Goal: Task Accomplishment & Management: Manage account settings

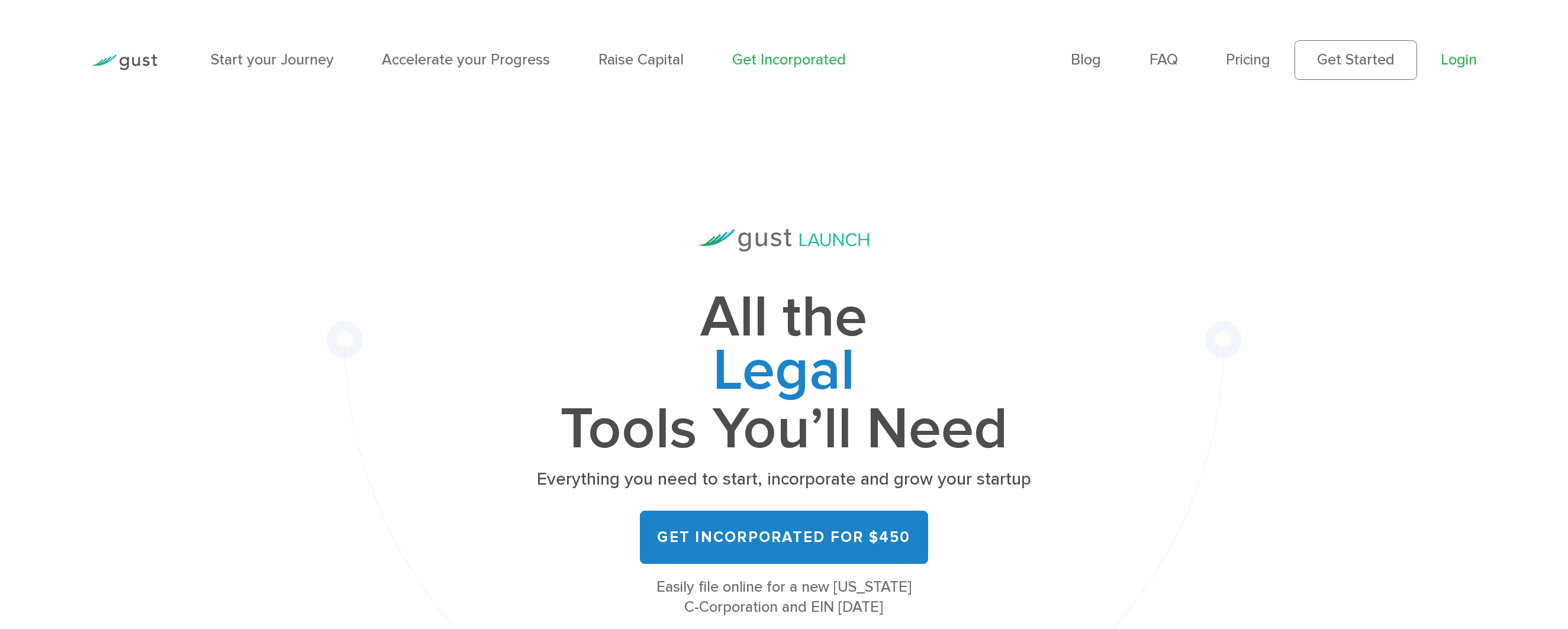
click at [1452, 57] on link "Login" at bounding box center [1459, 60] width 36 height 18
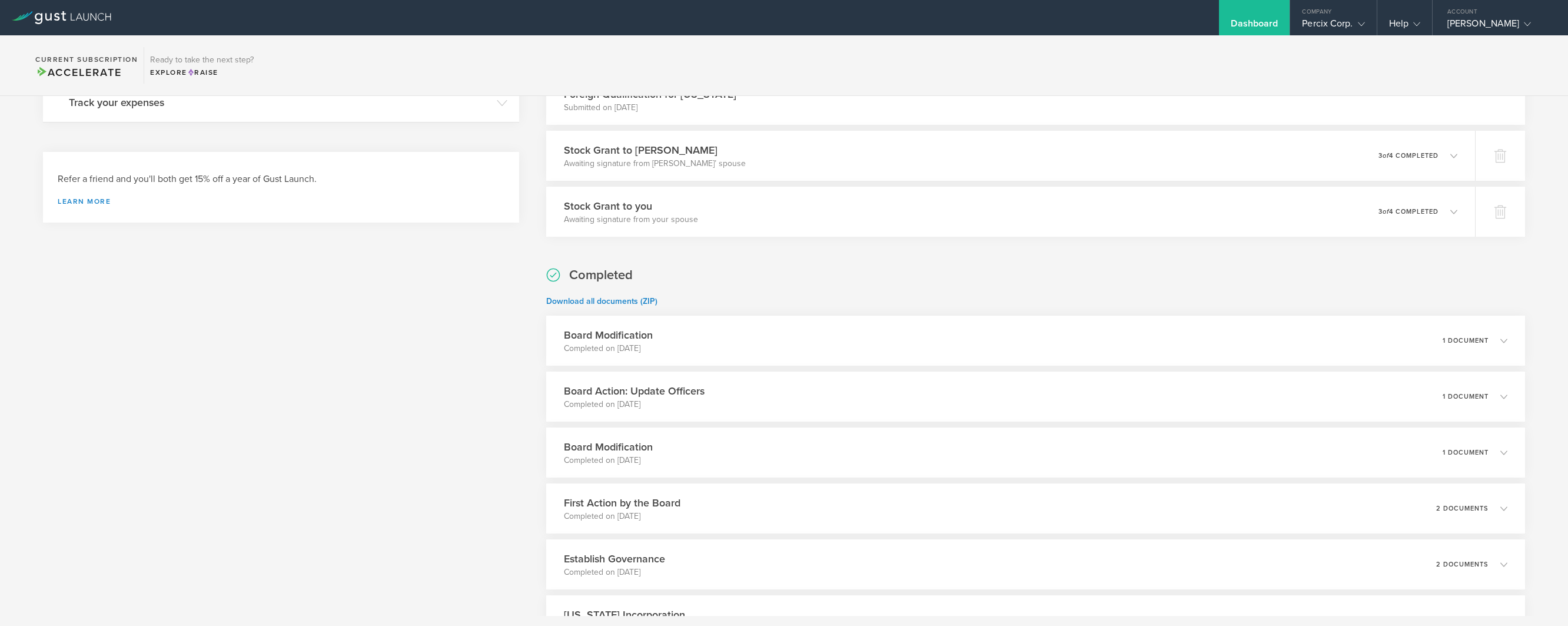
scroll to position [345, 0]
click at [641, 397] on p "Completed on Sep 12, 2025" at bounding box center [626, 402] width 144 height 12
click at [227, 344] on div "What's next? Compliance Team Fundraising Staying compliant saves you from hassl…" at bounding box center [281, 255] width 476 height 977
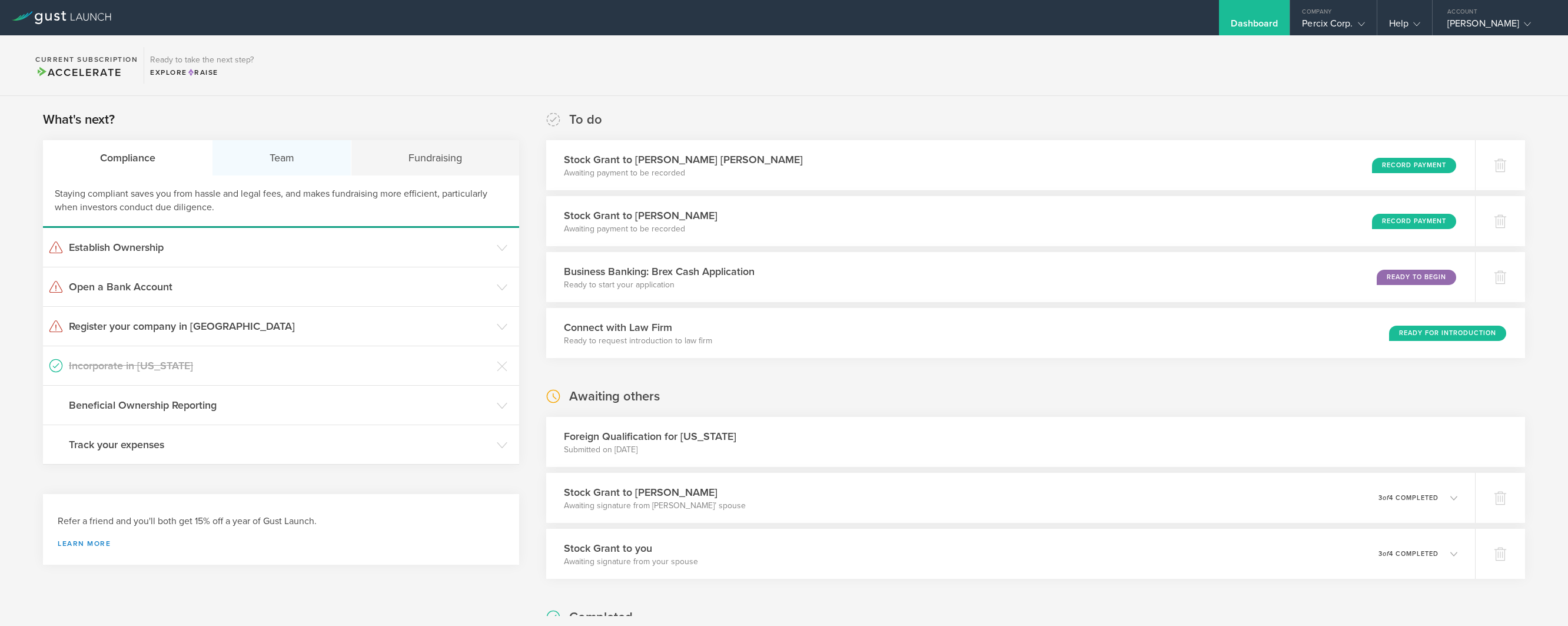
click at [282, 151] on div "Team" at bounding box center [282, 158] width 139 height 35
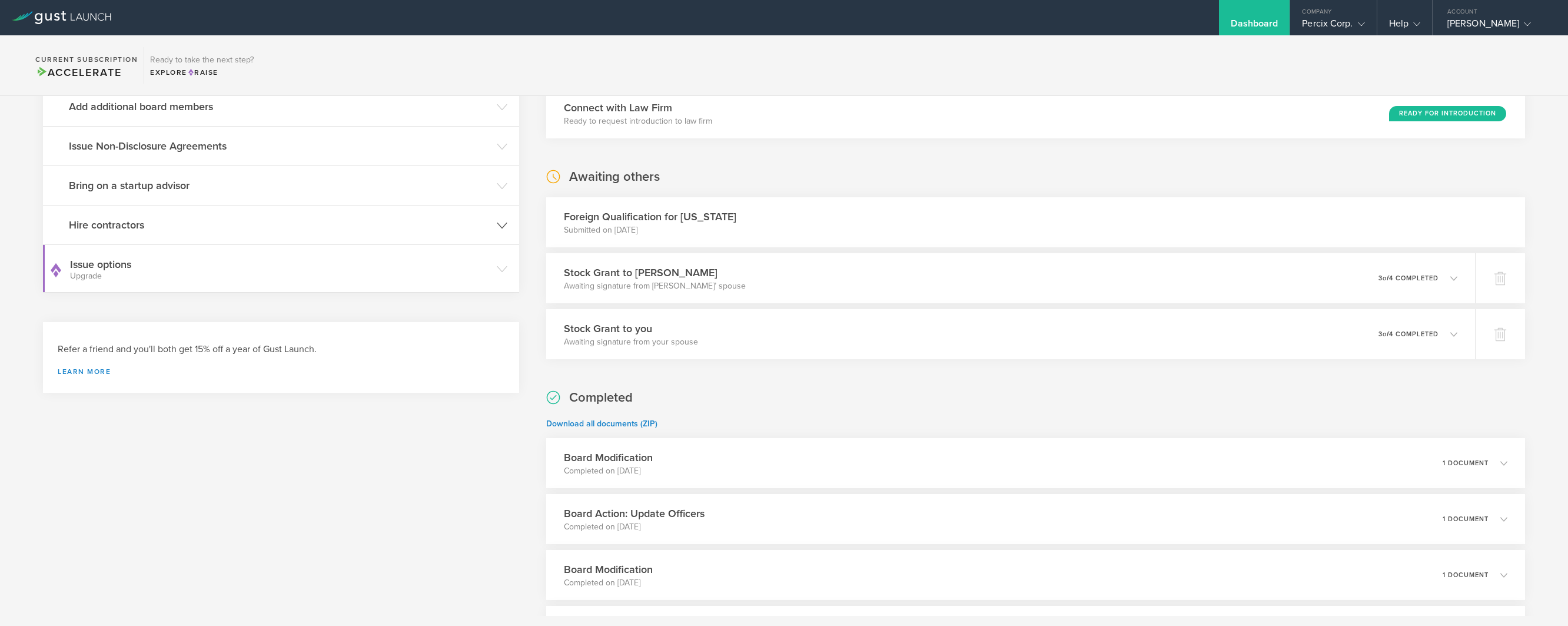
scroll to position [310, 0]
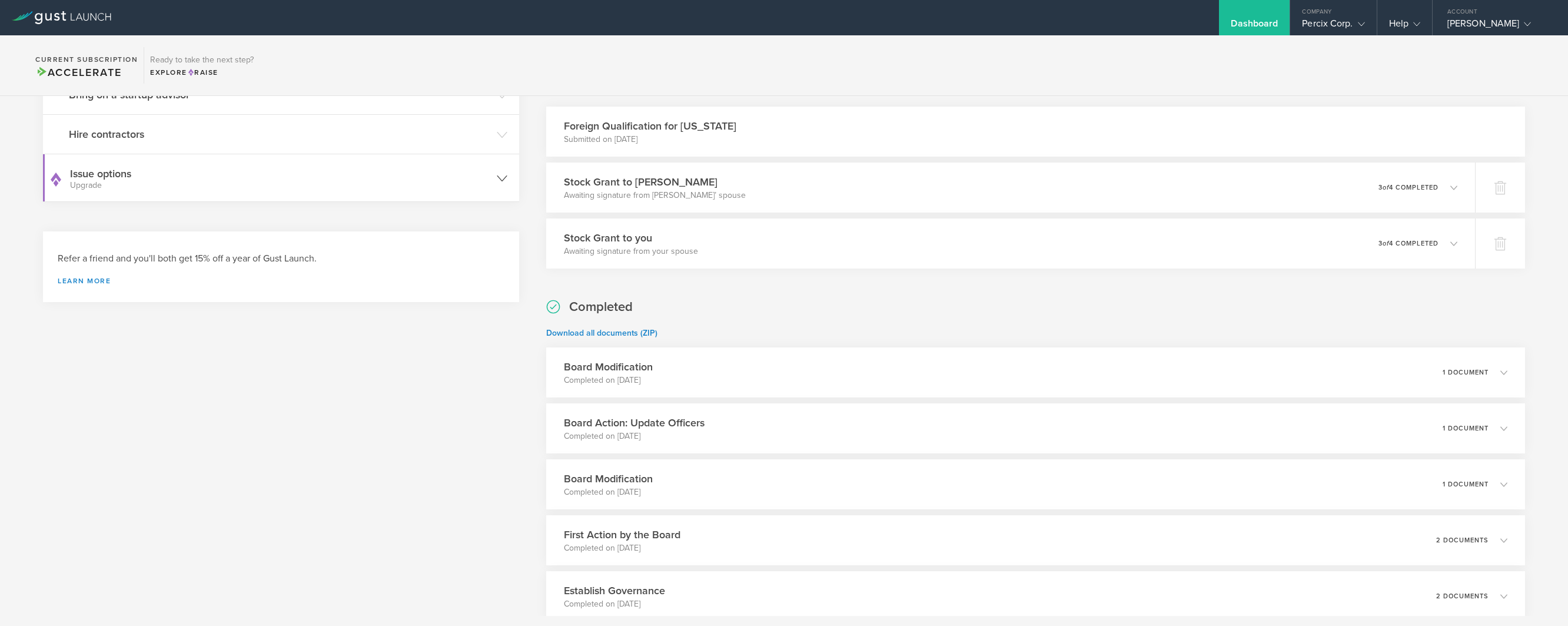
click at [108, 178] on h3 "Issue options Upgrade" at bounding box center [280, 178] width 421 height 23
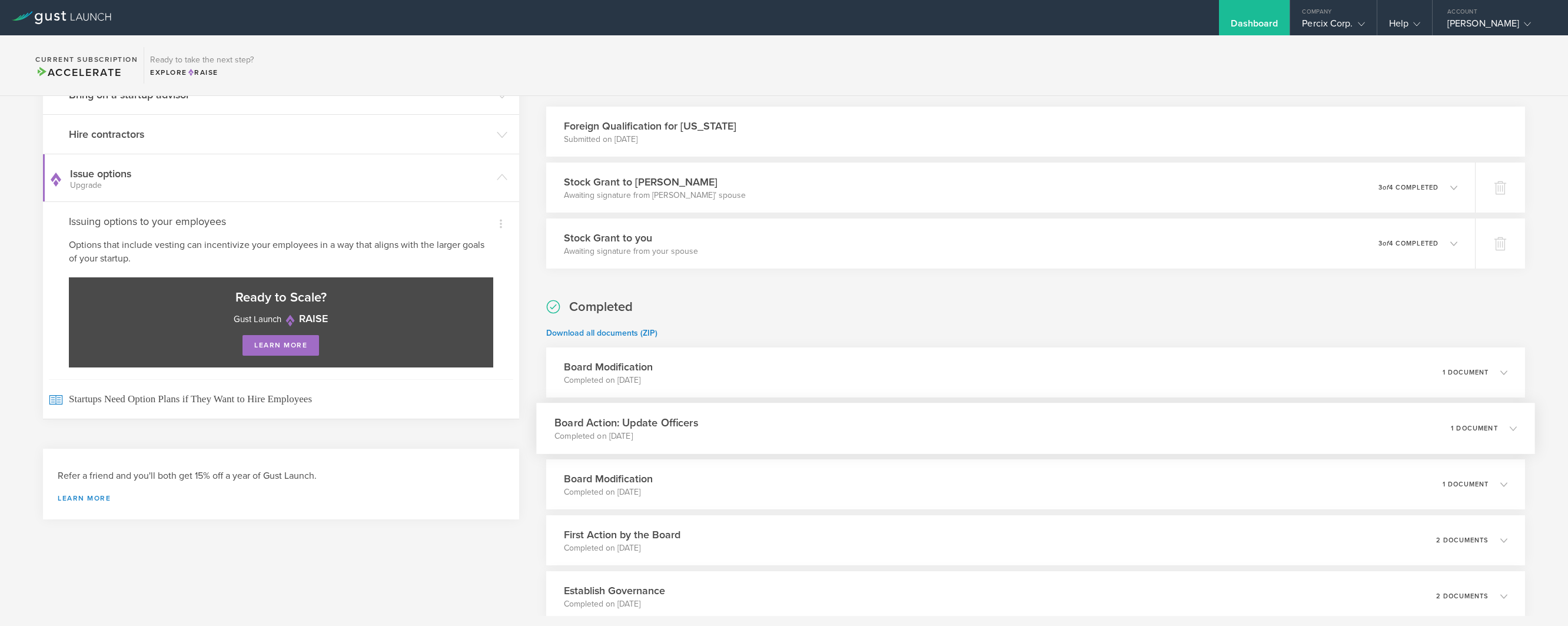
scroll to position [0, 0]
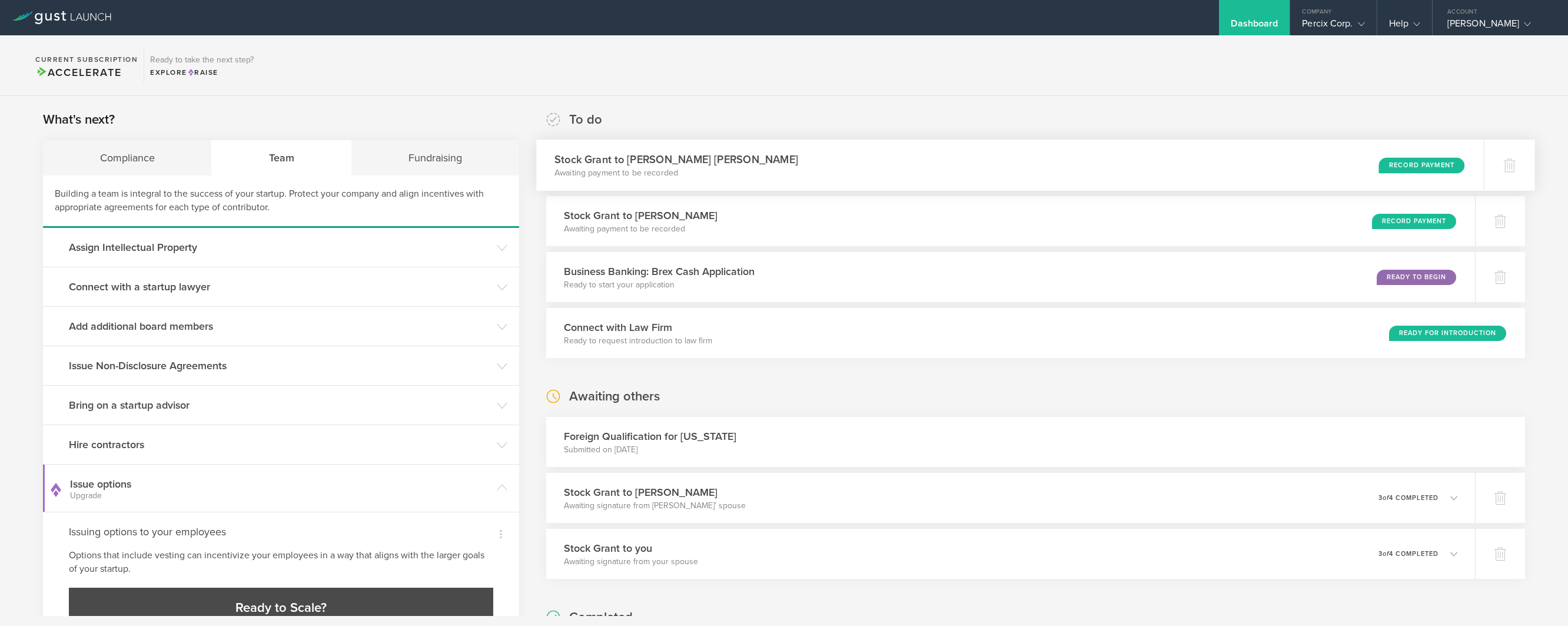
click at [626, 161] on h3 "Stock Grant to Regina Daniel Harrison" at bounding box center [676, 159] width 244 height 16
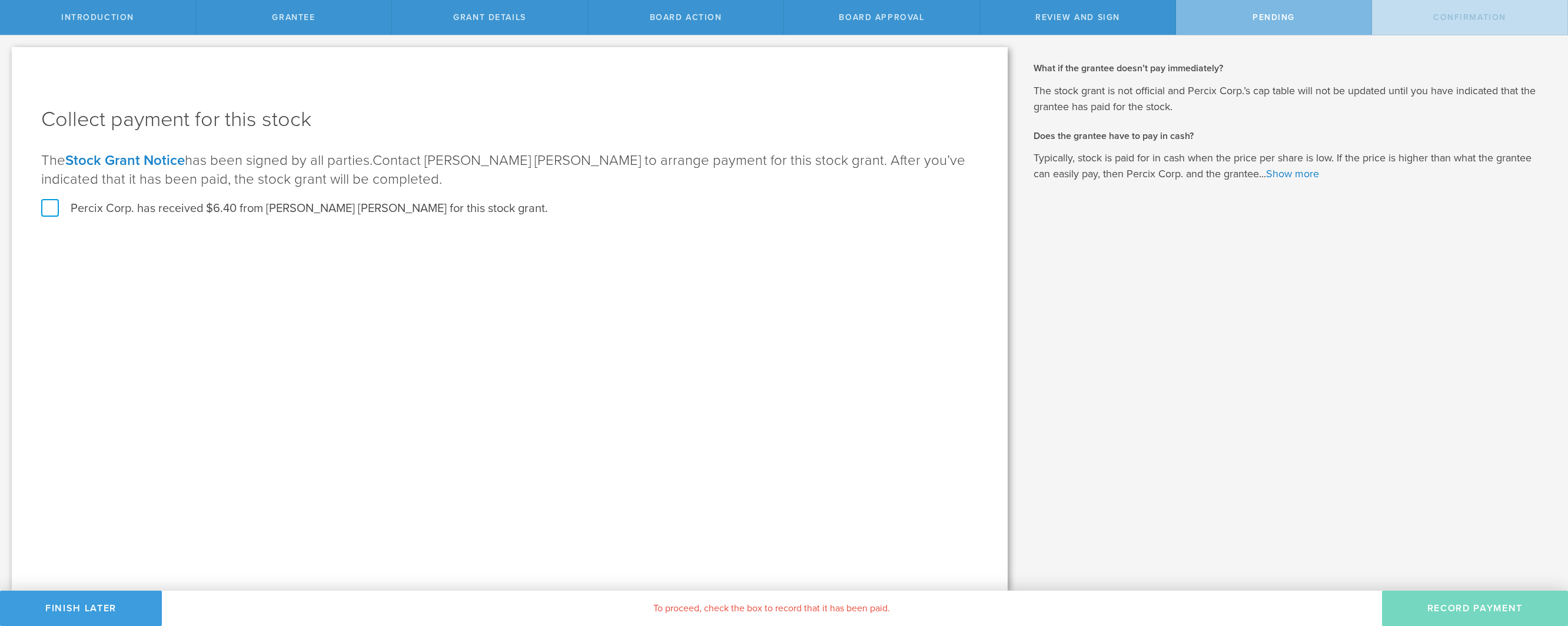
click at [492, 14] on span "Grant Details" at bounding box center [490, 17] width 73 height 10
click at [77, 8] on div "Introduction" at bounding box center [98, 17] width 196 height 35
click at [57, 605] on button "Finish Later" at bounding box center [81, 608] width 162 height 35
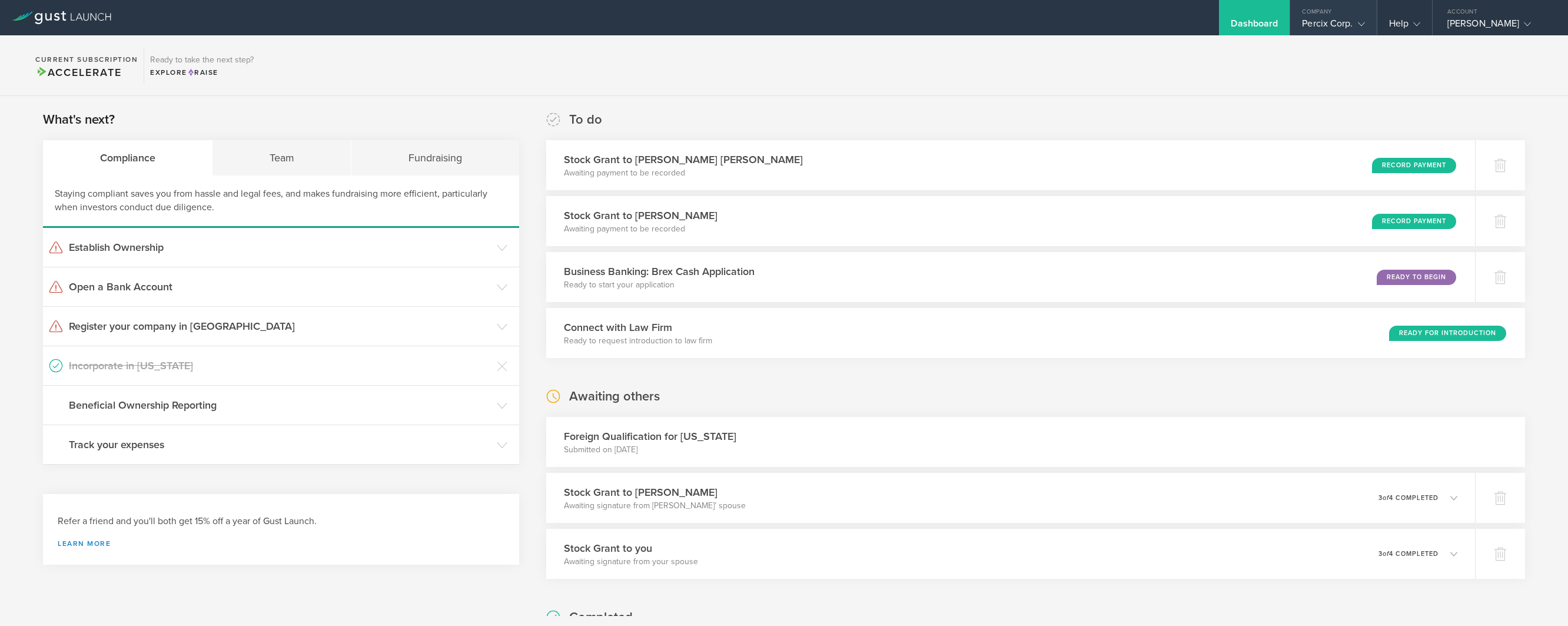
click at [1328, 16] on div "Company" at bounding box center [1333, 9] width 86 height 18
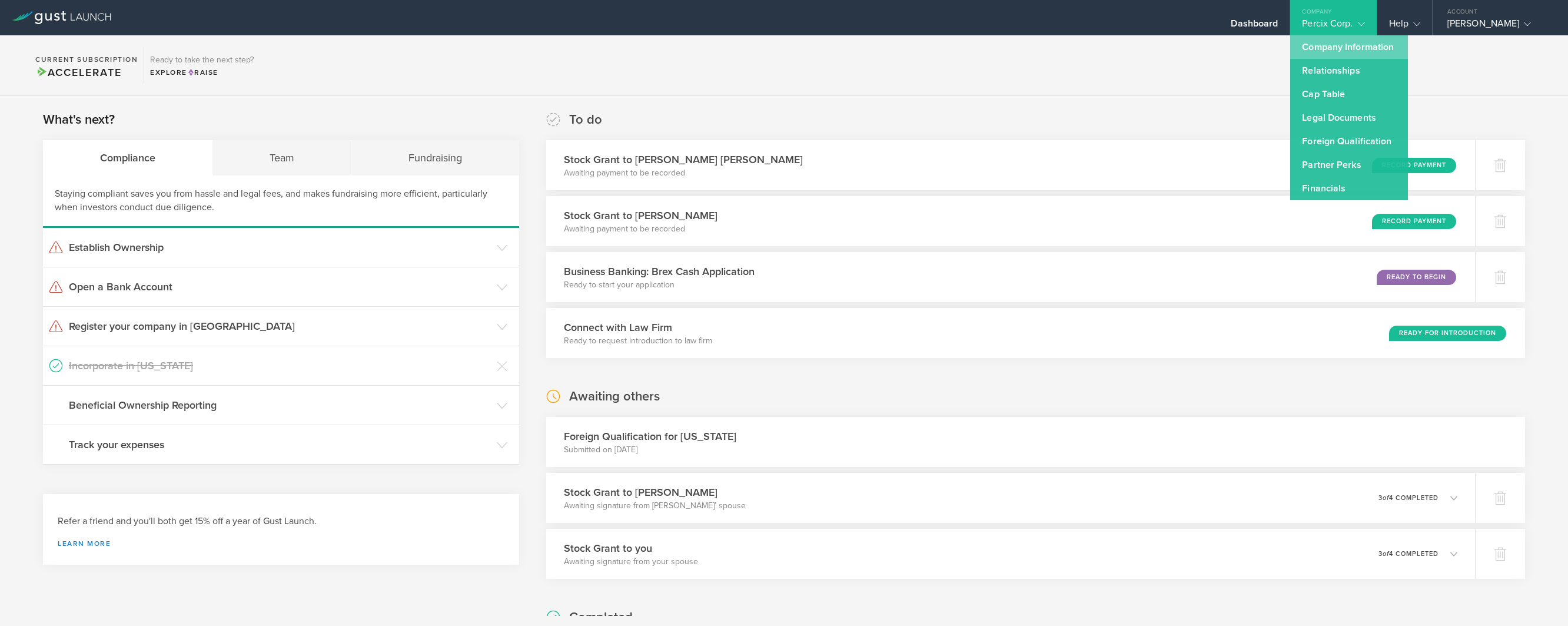
click at [1339, 55] on link "Company Information" at bounding box center [1349, 47] width 118 height 23
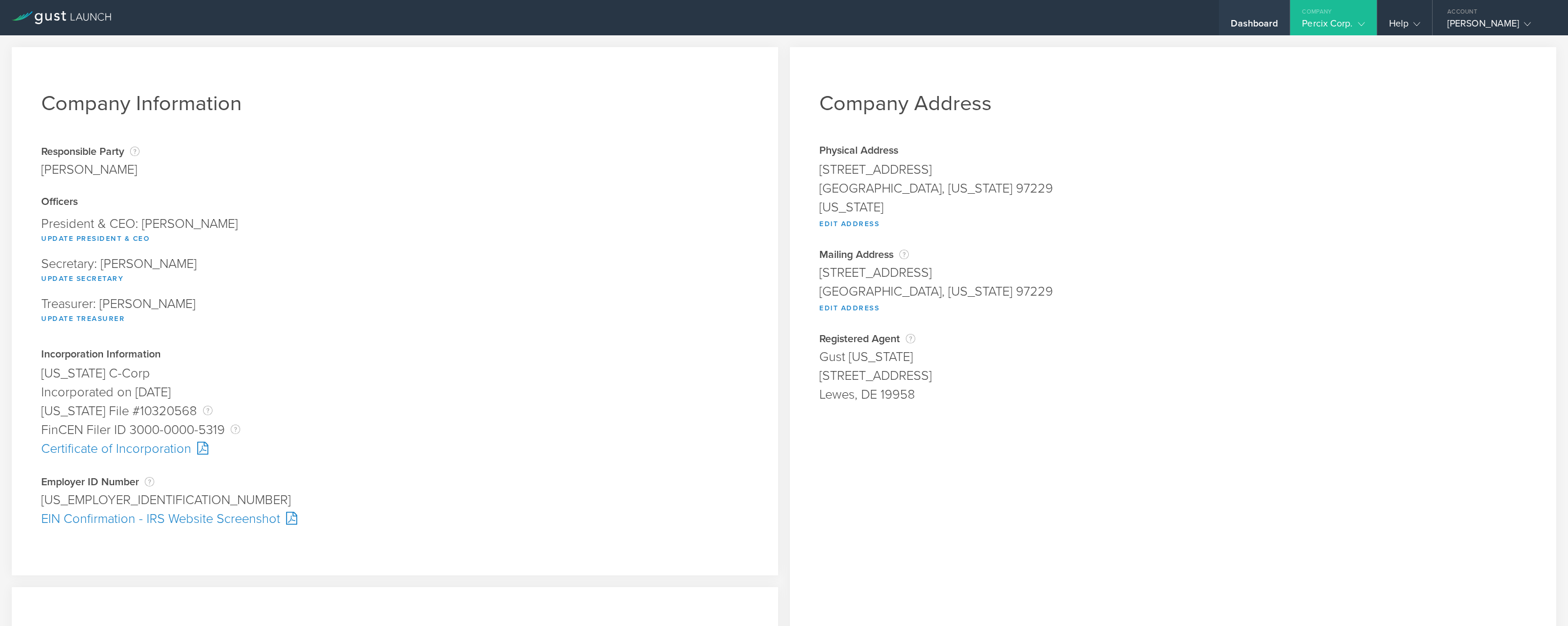
click at [1231, 27] on div "Dashboard" at bounding box center [1255, 27] width 47 height 18
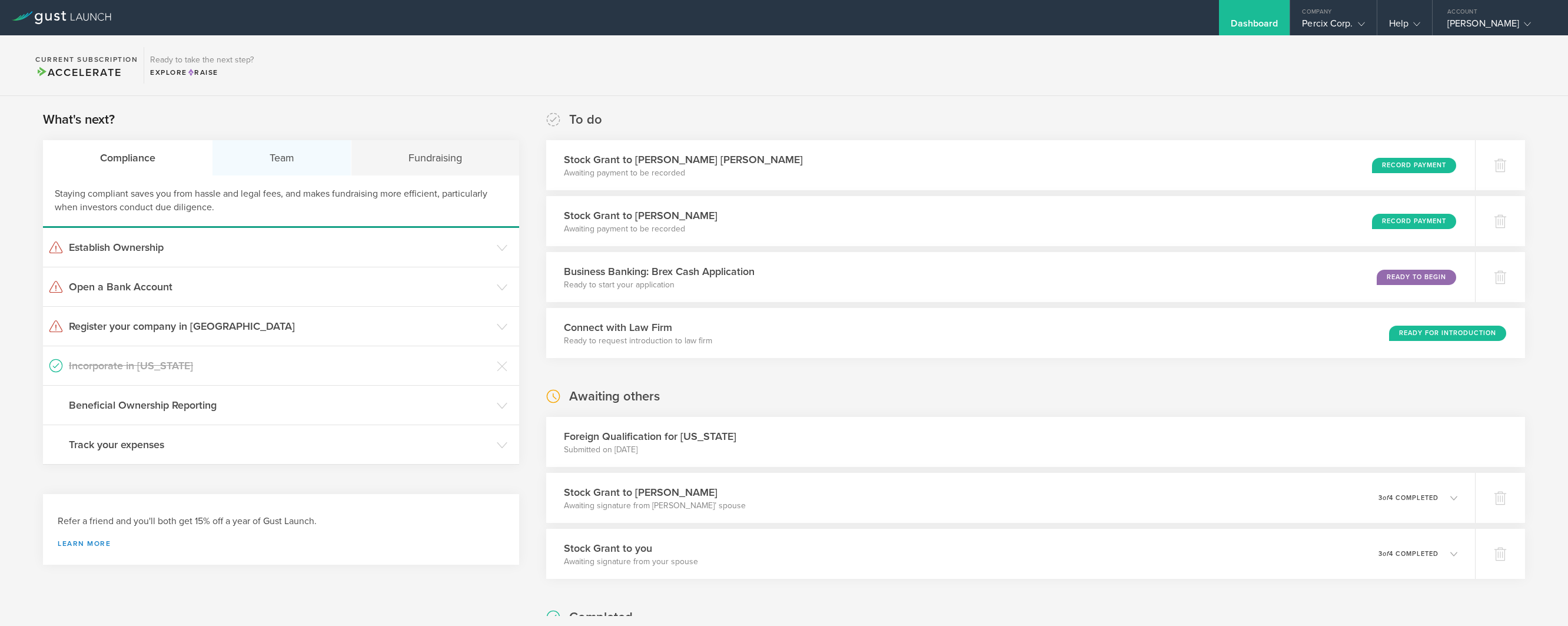
click at [267, 148] on div "Team" at bounding box center [282, 158] width 139 height 35
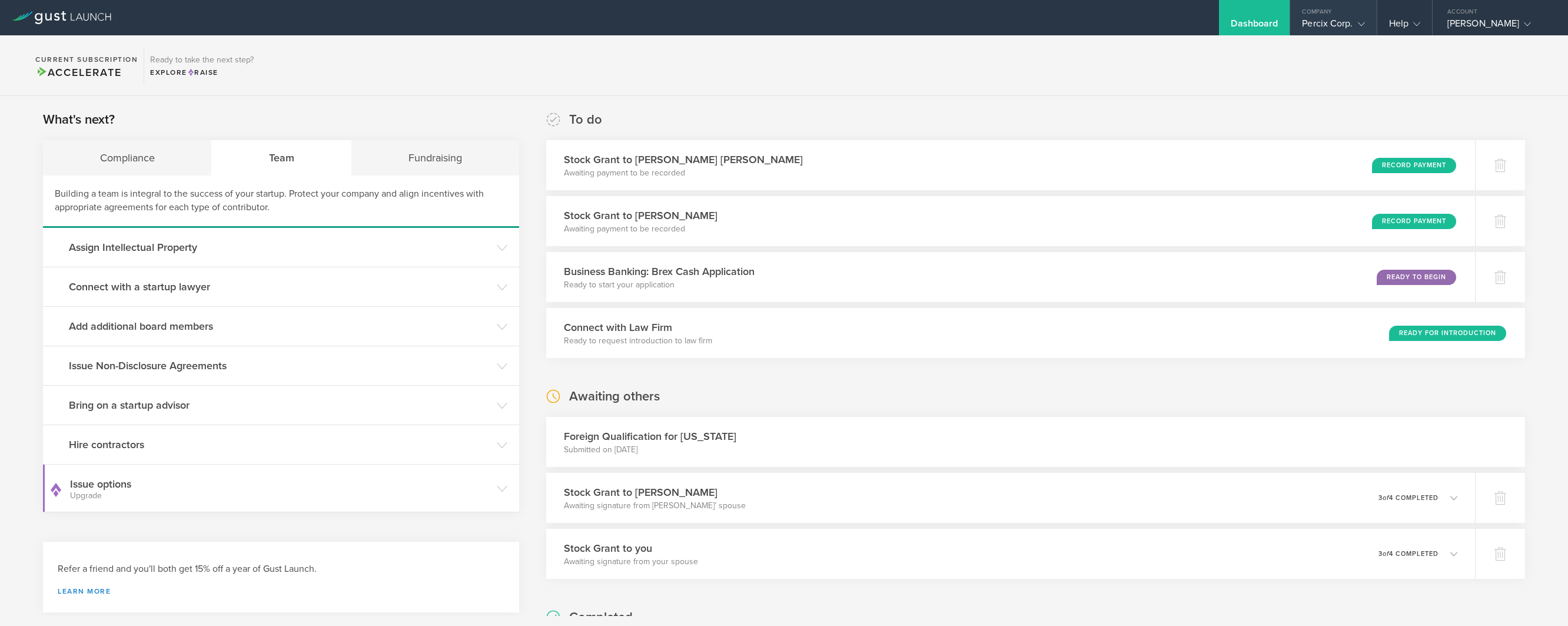
click at [1305, 18] on div "Percix Corp." at bounding box center [1333, 27] width 62 height 18
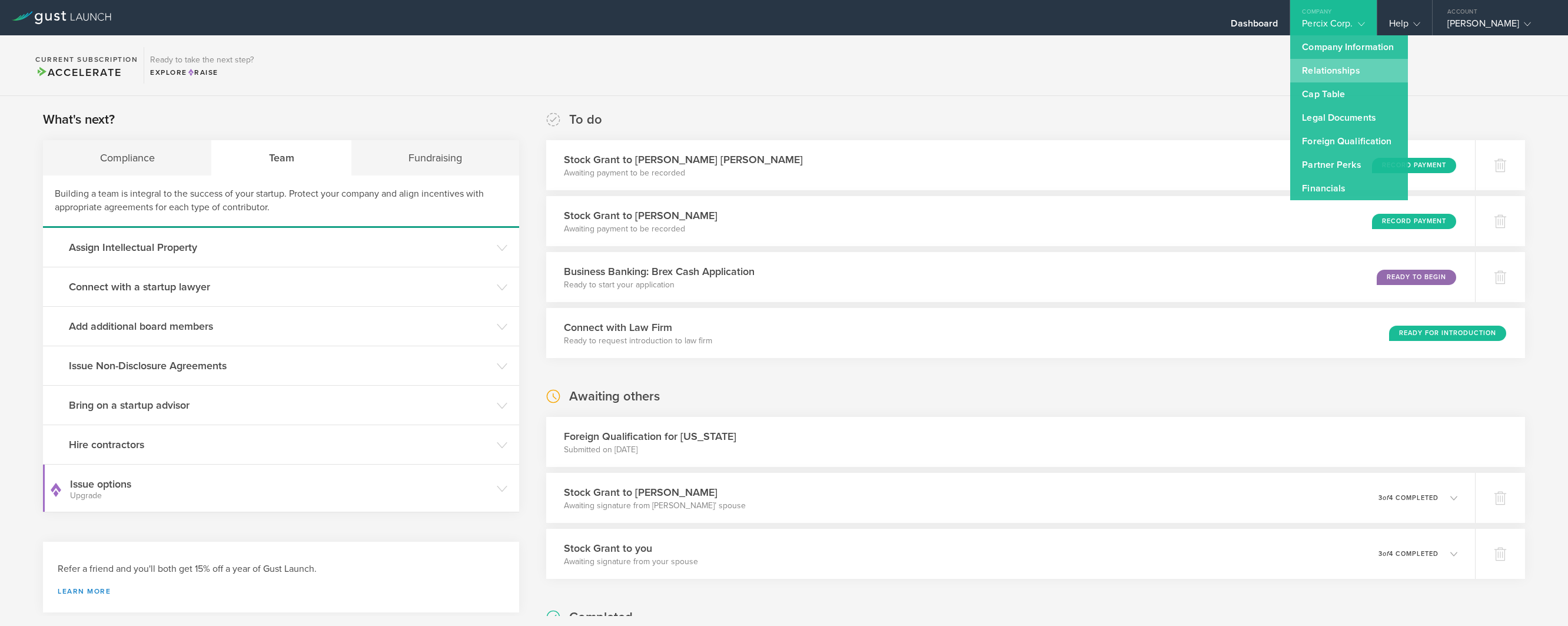
click at [1338, 62] on link "Relationships" at bounding box center [1349, 70] width 118 height 23
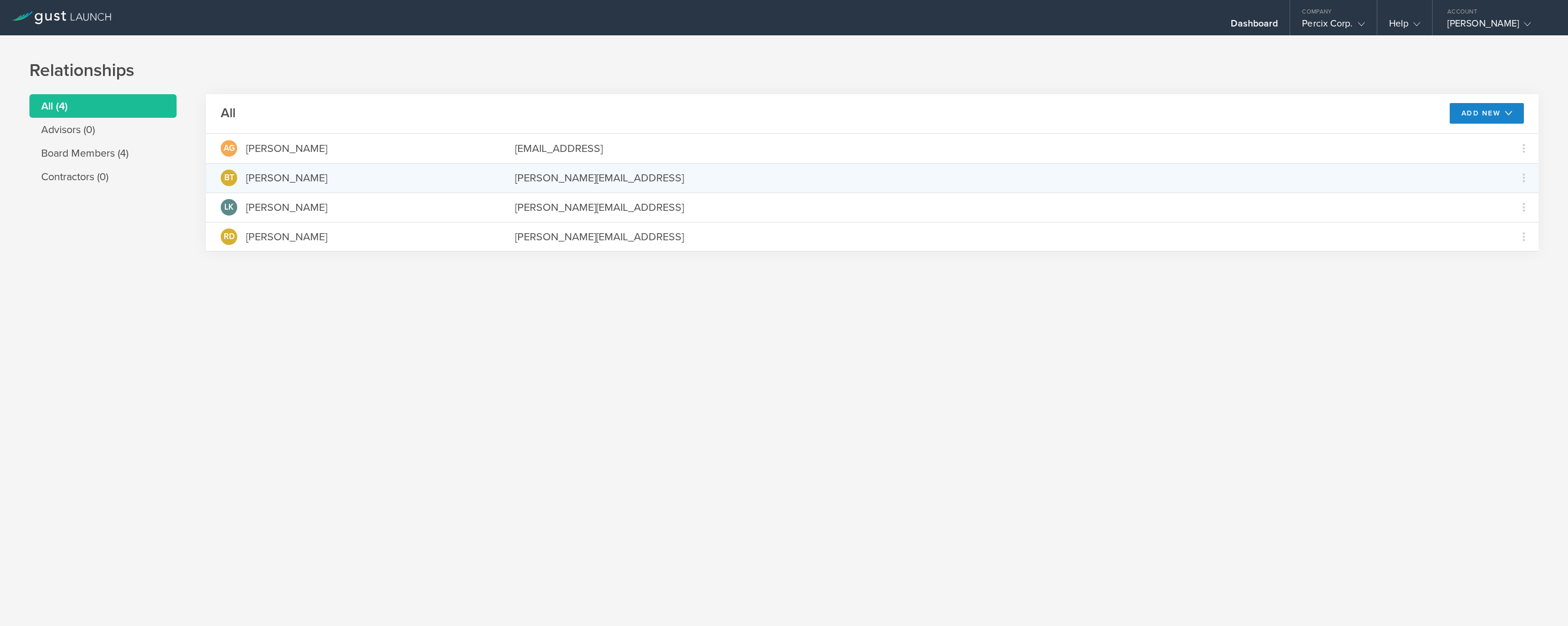
click at [270, 181] on div "Brian Timothy Blevins" at bounding box center [287, 178] width 81 height 15
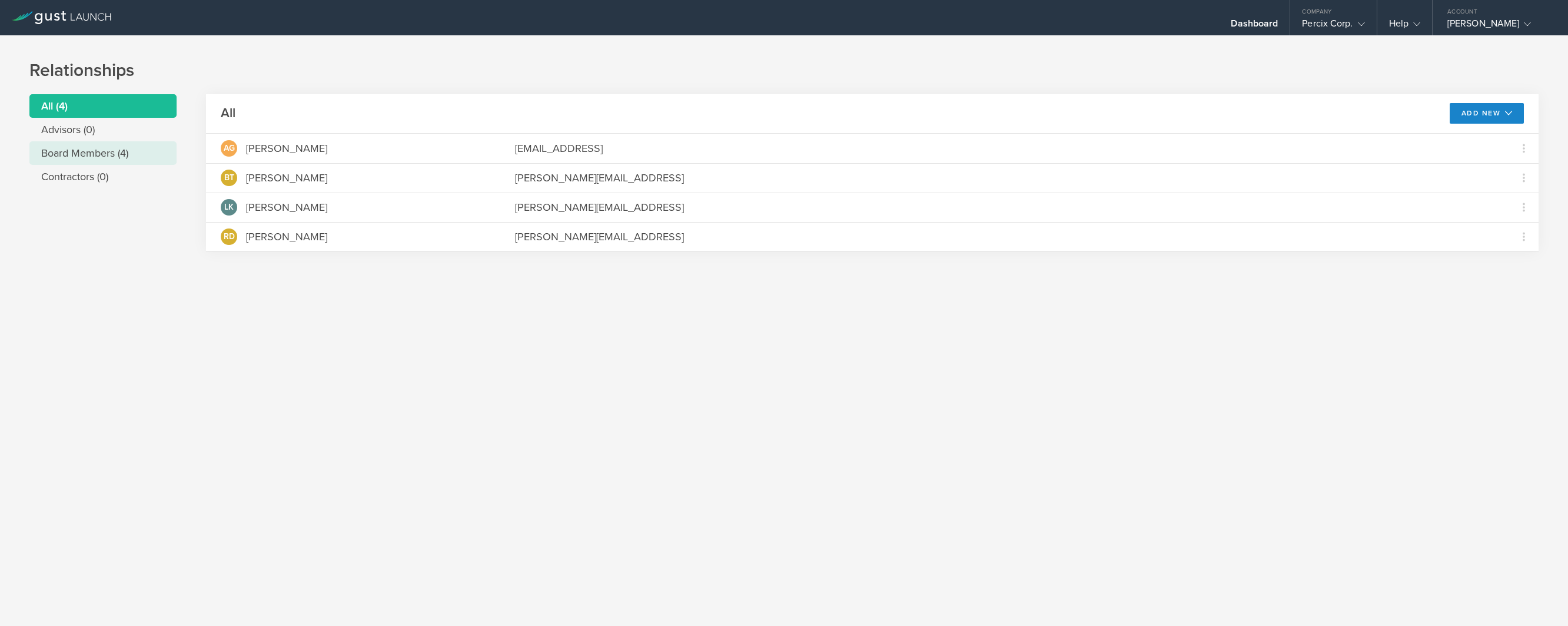
click at [70, 155] on li "Board Members (4)" at bounding box center [103, 153] width 147 height 23
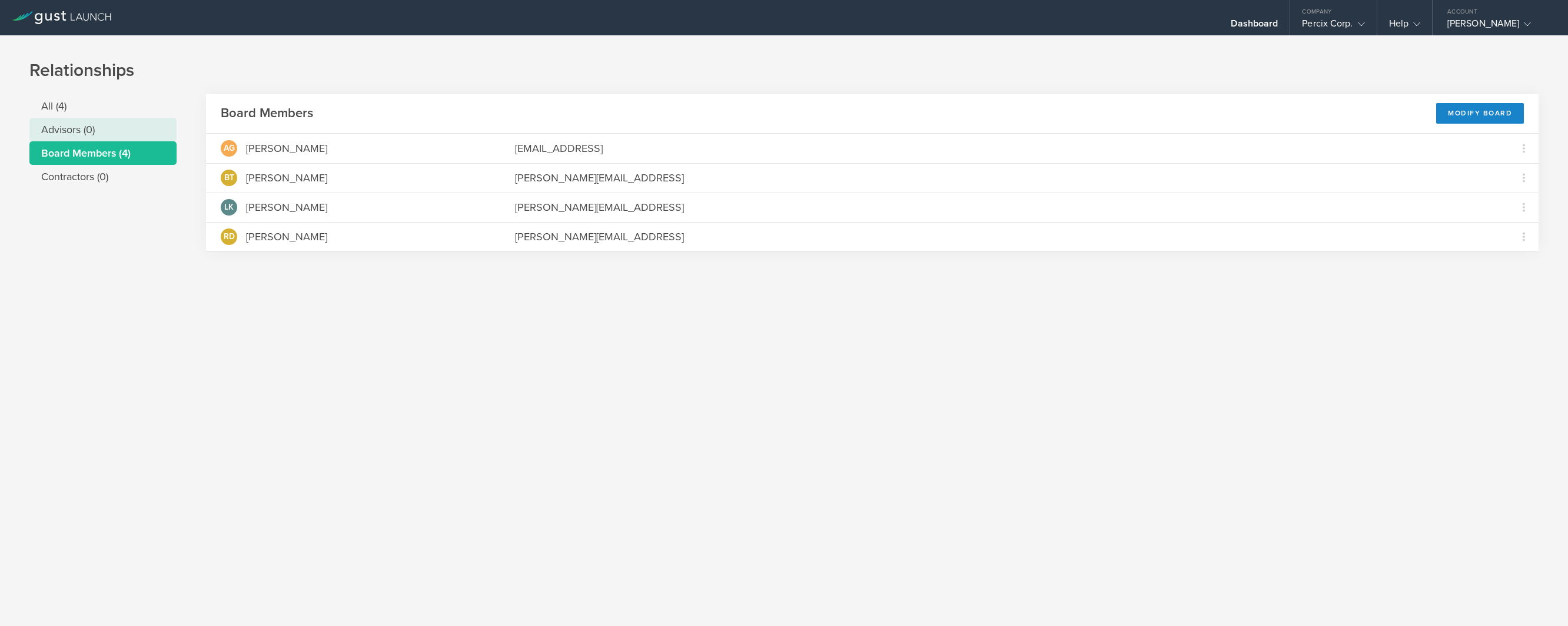
click at [59, 123] on li "Advisors (0)" at bounding box center [103, 130] width 147 height 23
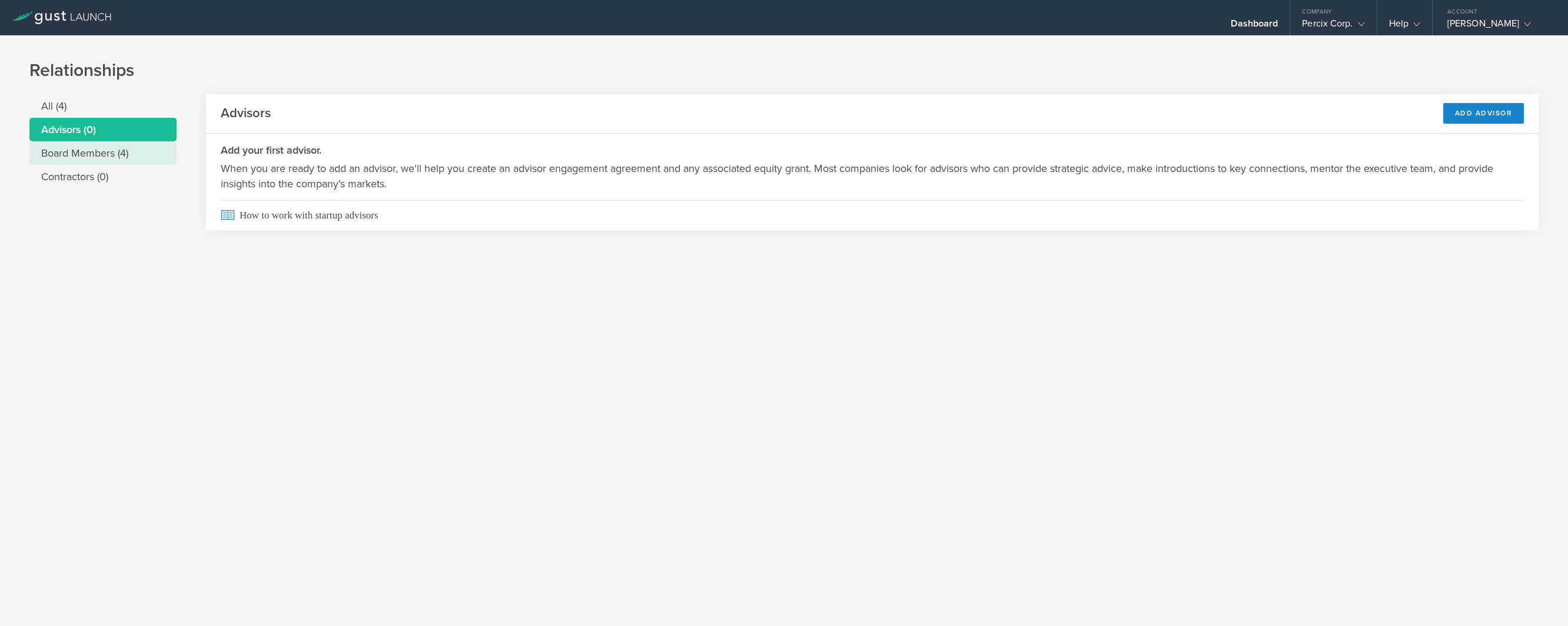
click at [90, 154] on li "Board Members (4)" at bounding box center [103, 153] width 147 height 23
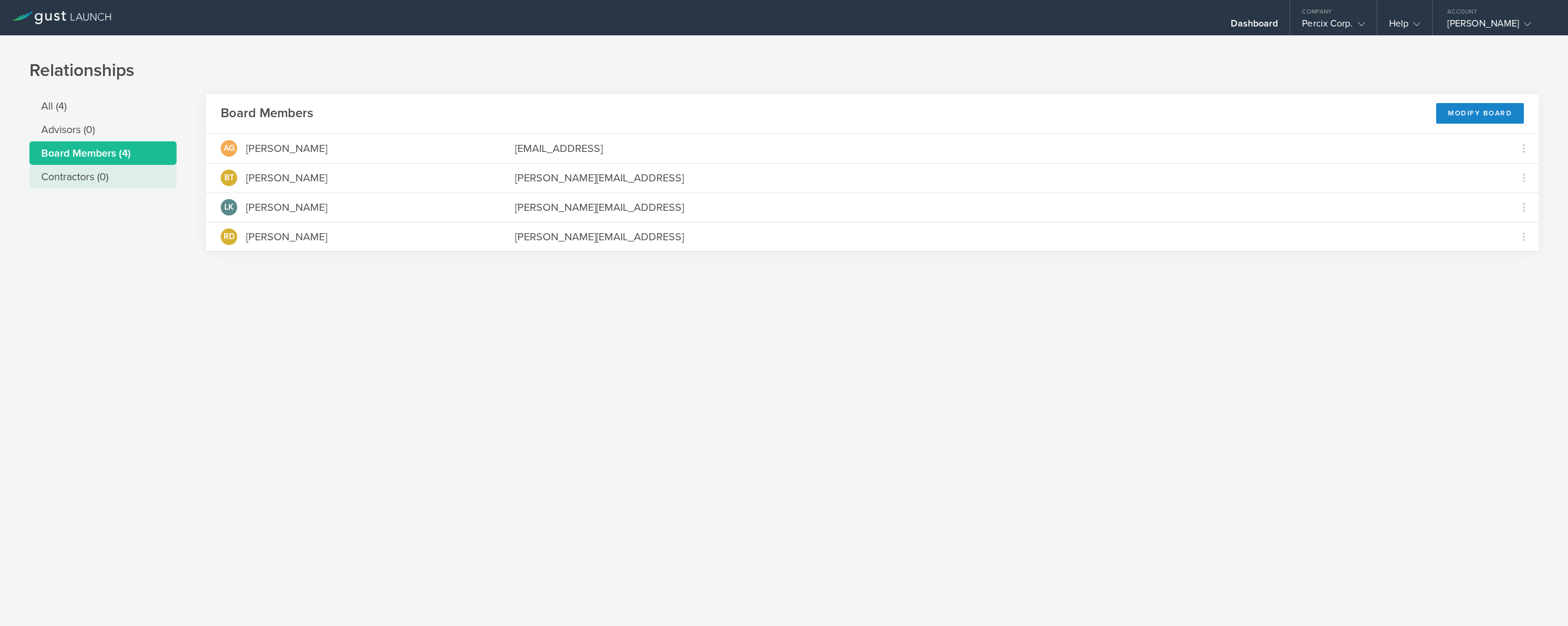
click at [90, 179] on li "Contractors (0)" at bounding box center [103, 177] width 147 height 23
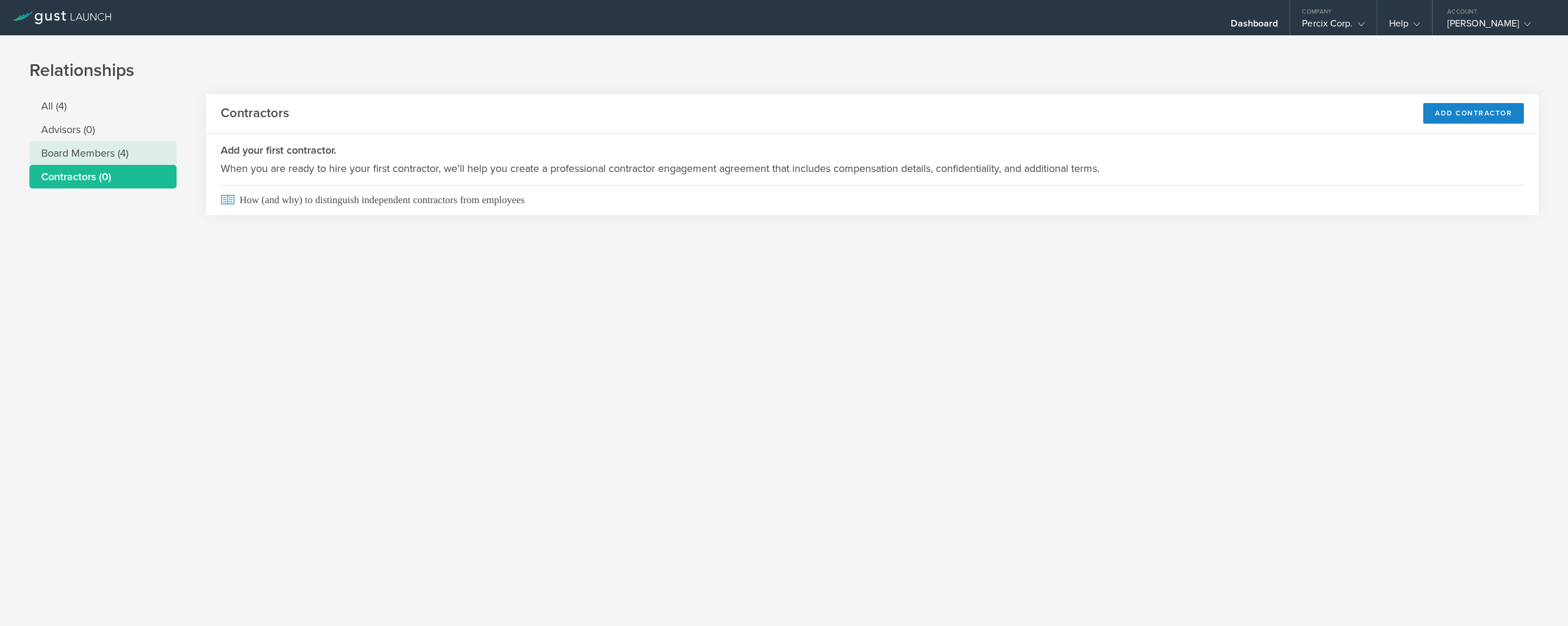
click at [71, 154] on li "Board Members (4)" at bounding box center [103, 153] width 147 height 23
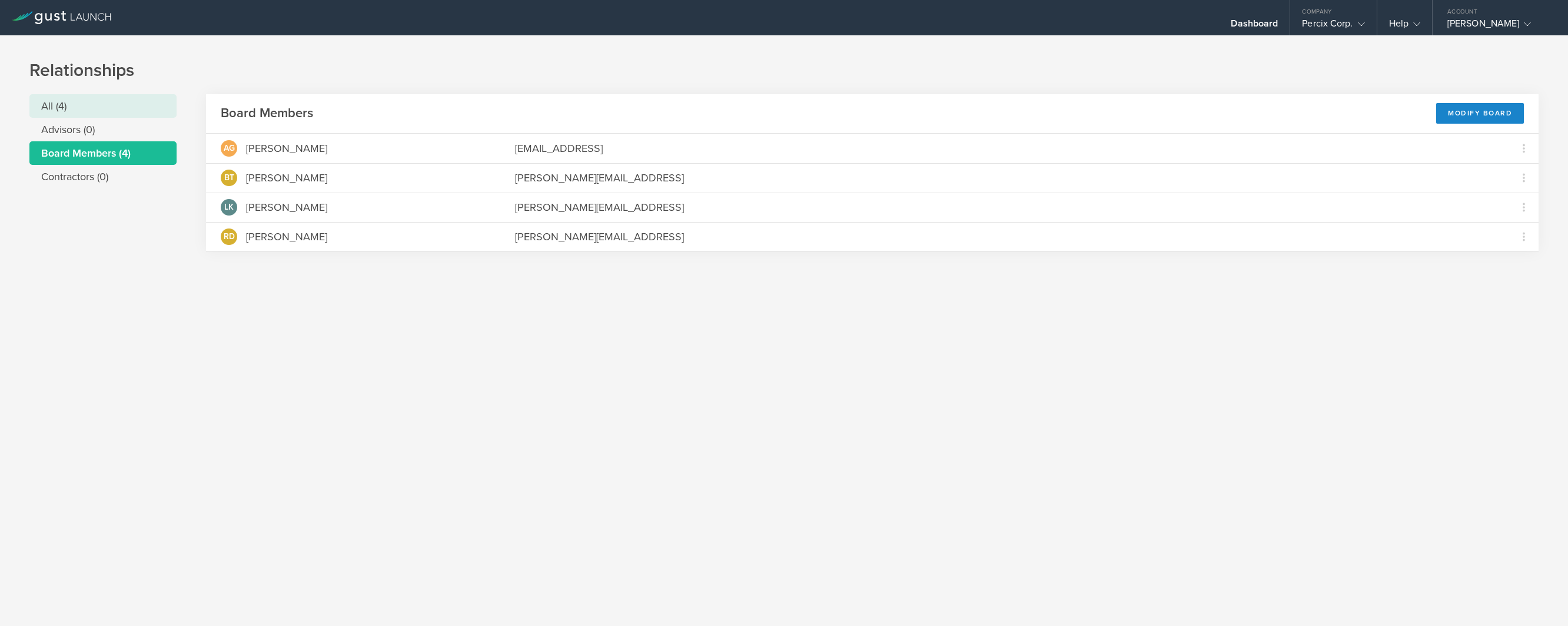
click at [50, 103] on li "All (4)" at bounding box center [103, 106] width 147 height 23
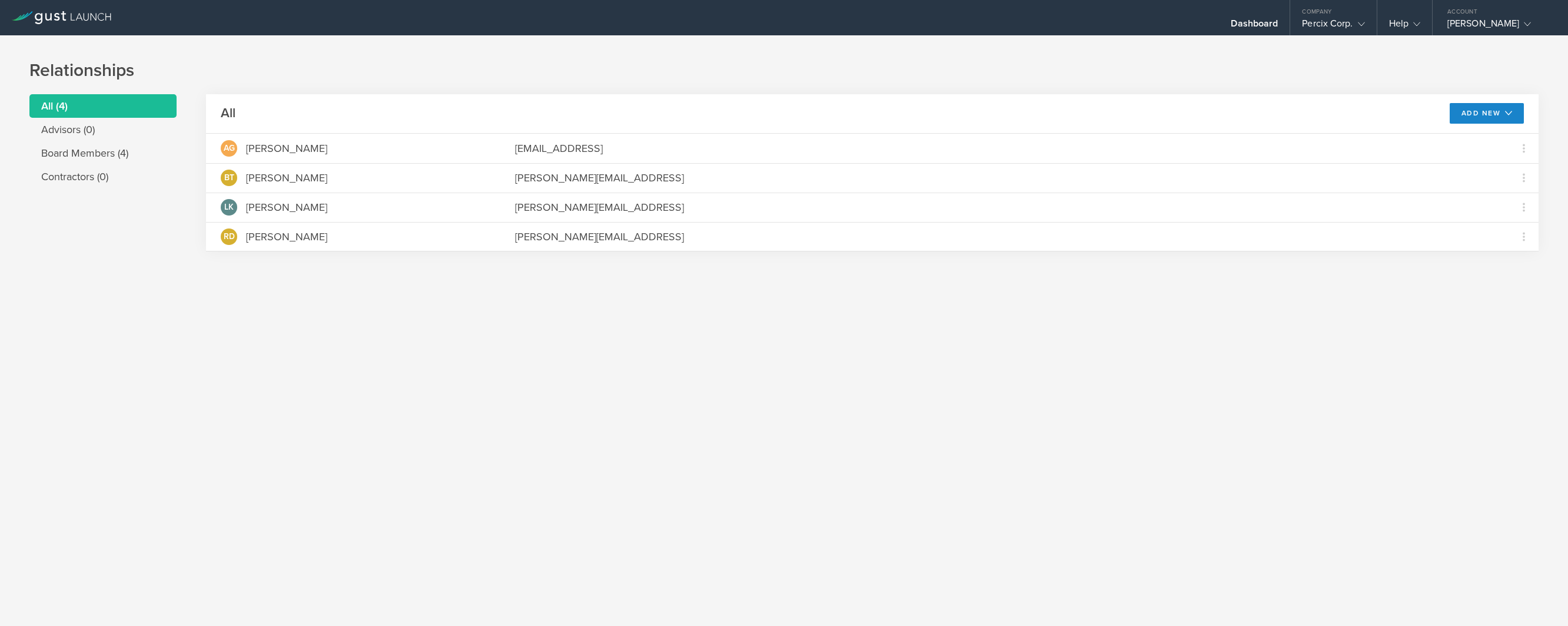
click at [50, 103] on li "All (4)" at bounding box center [103, 106] width 147 height 23
click at [50, 133] on li "Advisors (0)" at bounding box center [103, 130] width 147 height 23
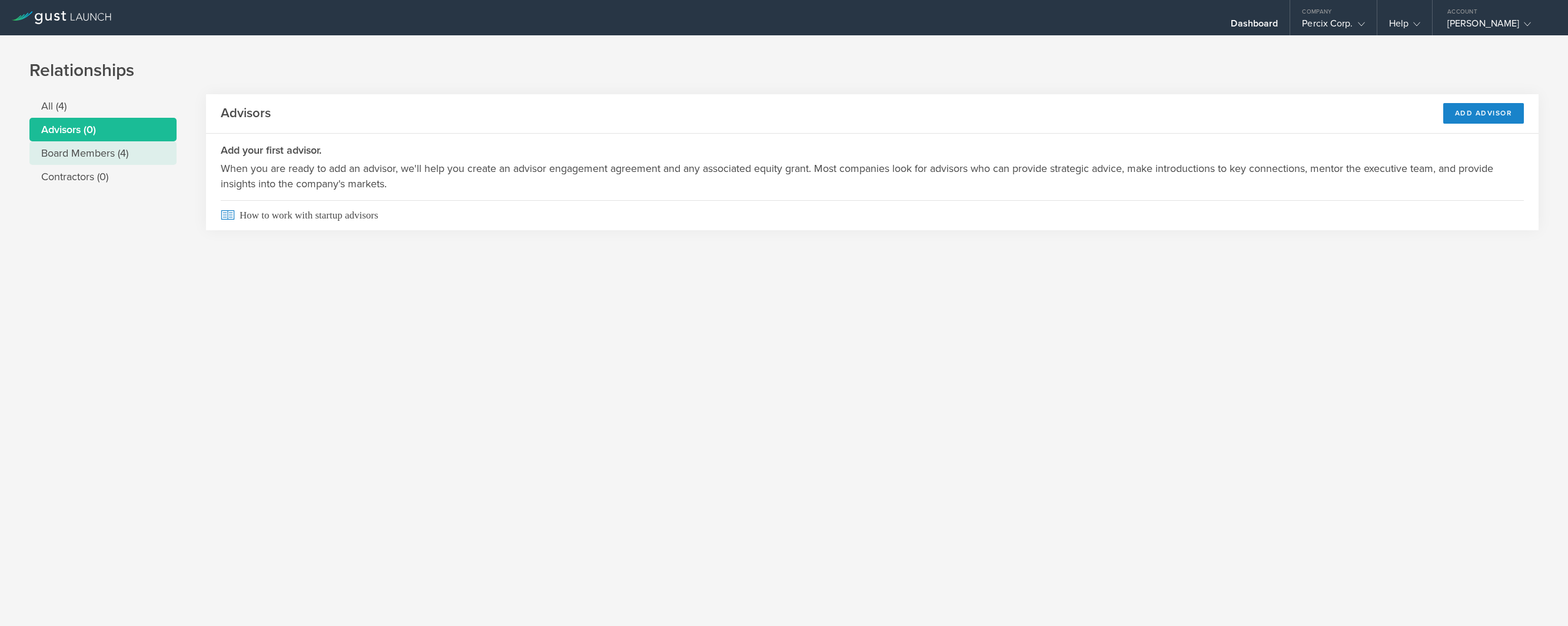
click at [58, 152] on li "Board Members (4)" at bounding box center [103, 153] width 147 height 23
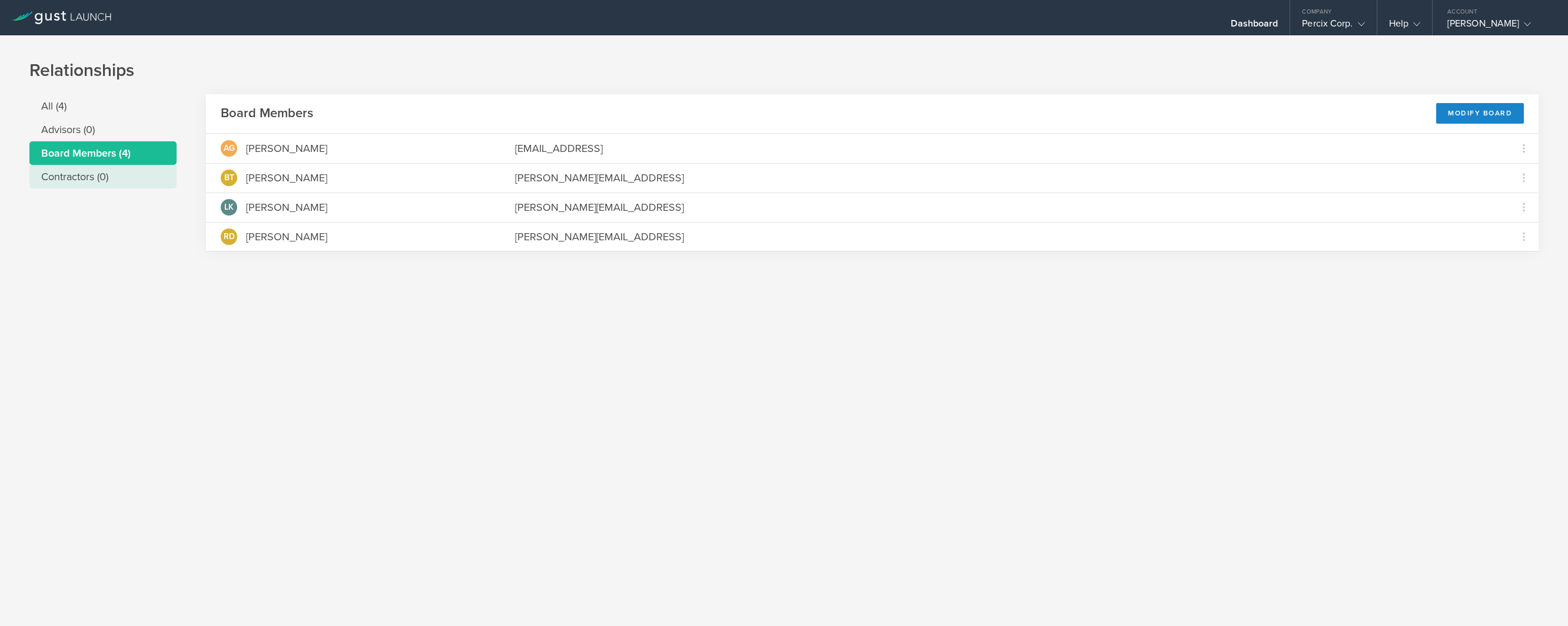
click at [60, 172] on li "Contractors (0)" at bounding box center [103, 177] width 147 height 23
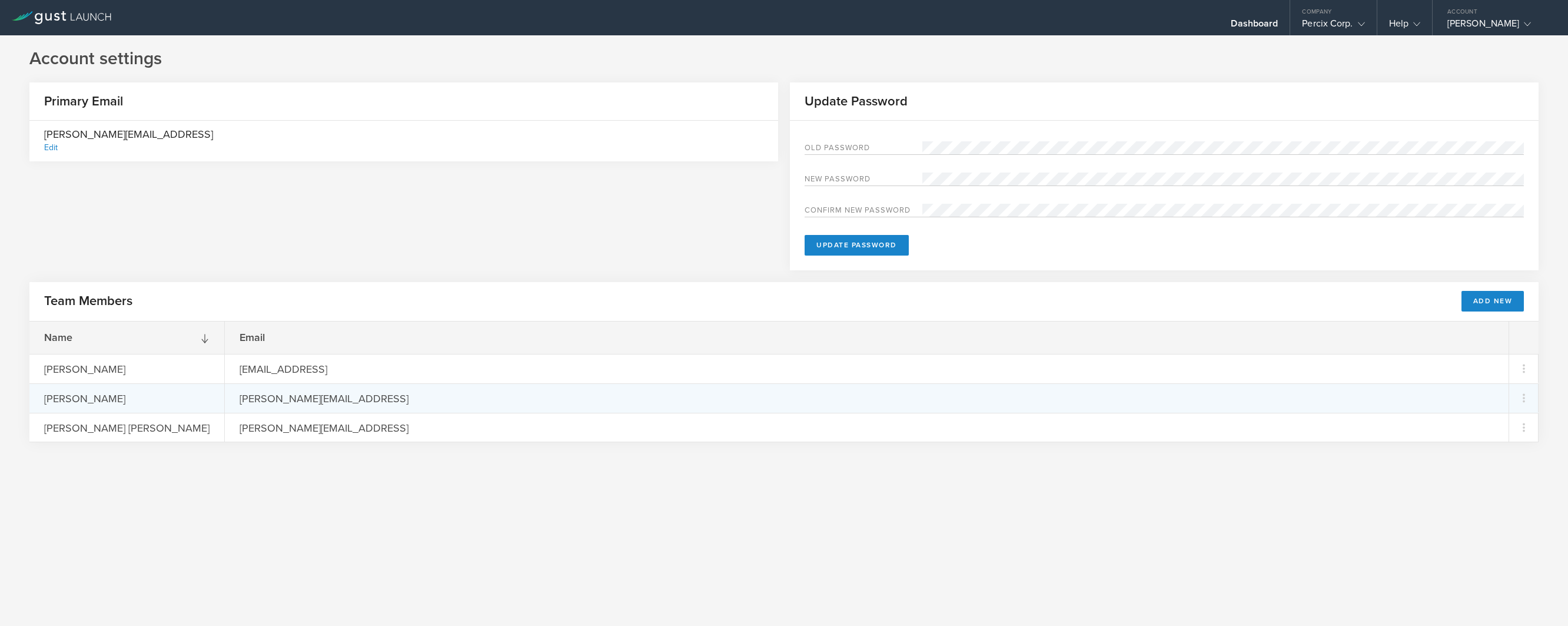
click at [106, 401] on div "[PERSON_NAME]" at bounding box center [127, 398] width 195 height 28
click at [1525, 399] on icon at bounding box center [1524, 398] width 14 height 14
click at [1451, 430] on div "Resend Invite" at bounding box center [1484, 428] width 97 height 14
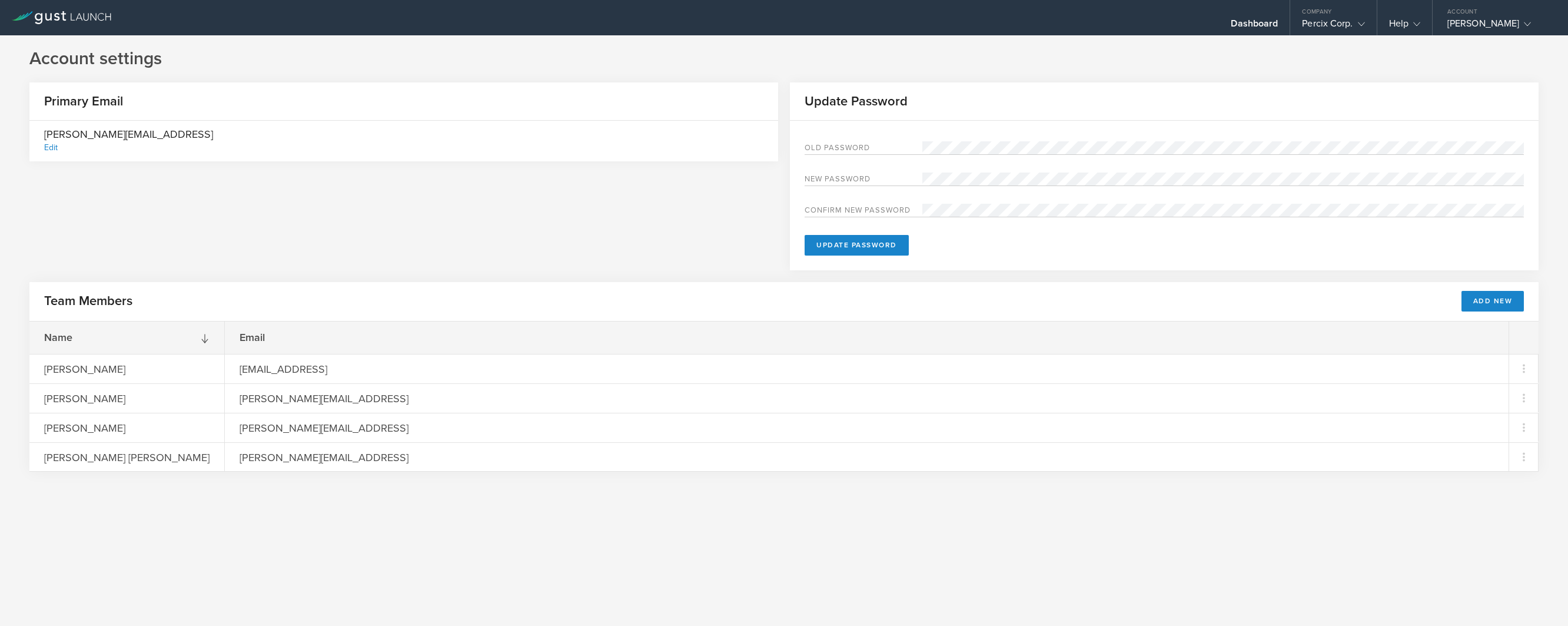
click at [565, 539] on div "Account settings Primary Email [PERSON_NAME][EMAIL_ADDRESS] Edit Update Passwor…" at bounding box center [784, 330] width 1568 height 591
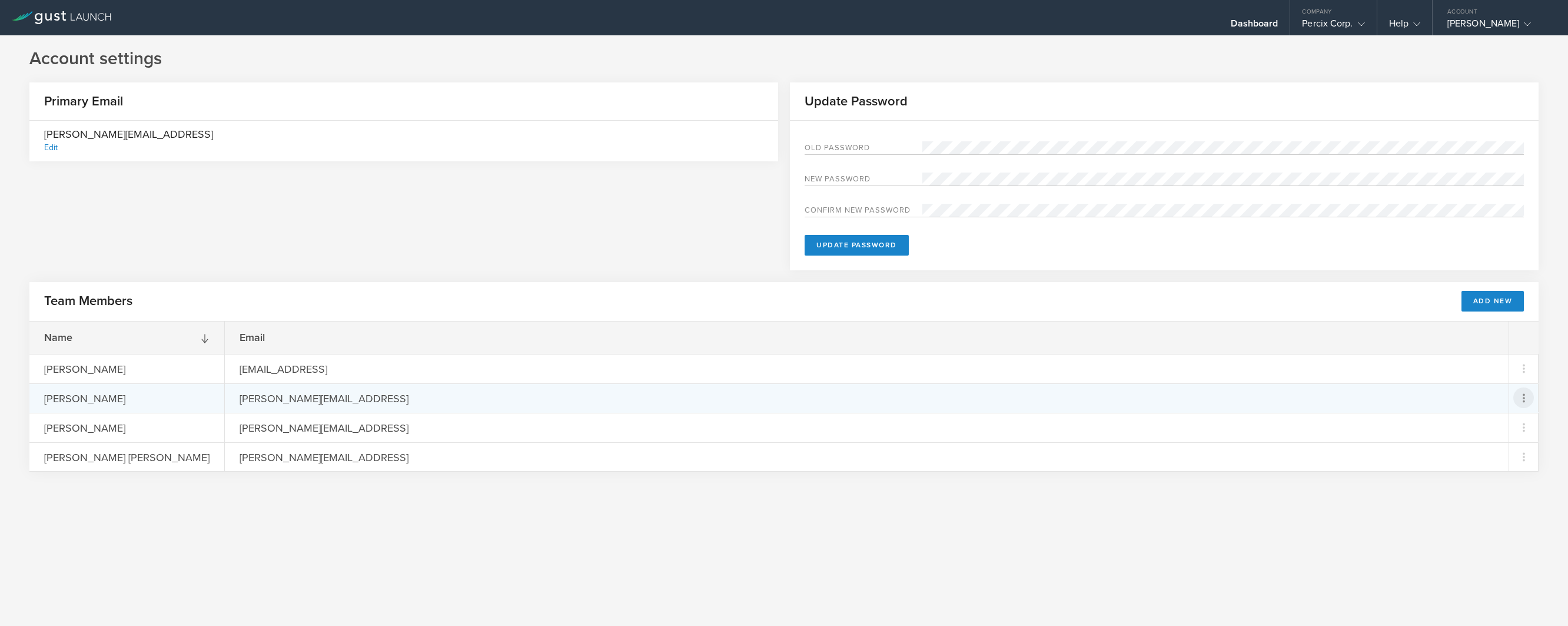
click at [1529, 399] on icon at bounding box center [1524, 398] width 14 height 14
click at [1216, 575] on md-backdrop at bounding box center [784, 313] width 1568 height 626
